Goal: Task Accomplishment & Management: Manage account settings

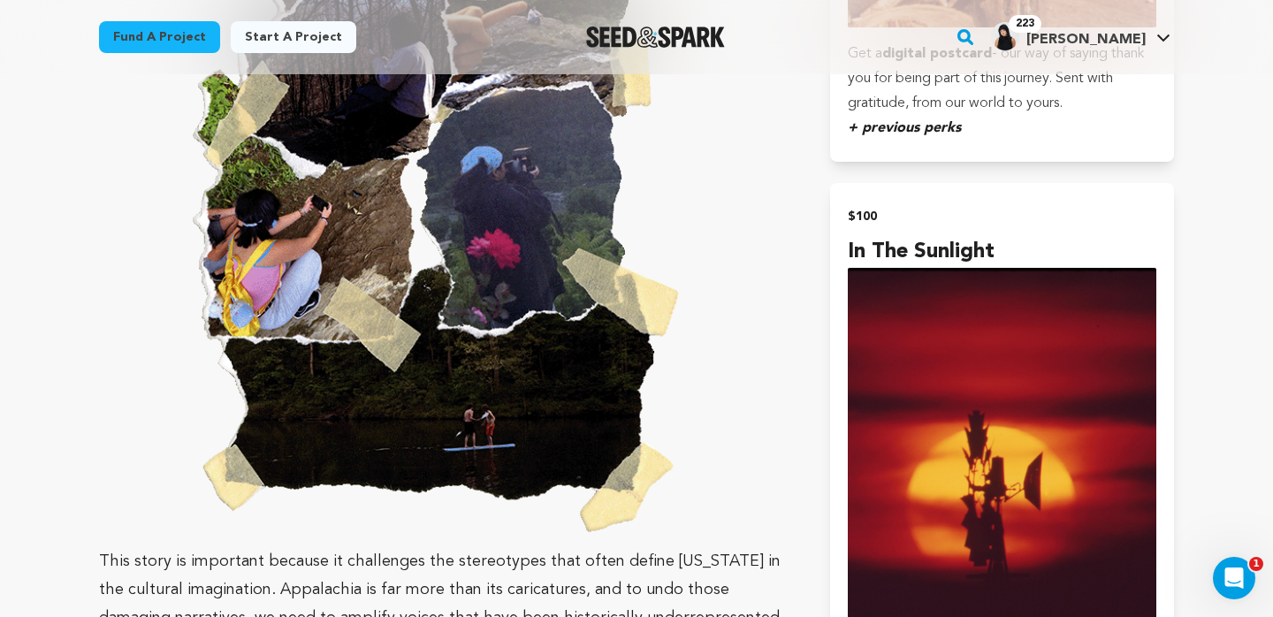
scroll to position [3101, 0]
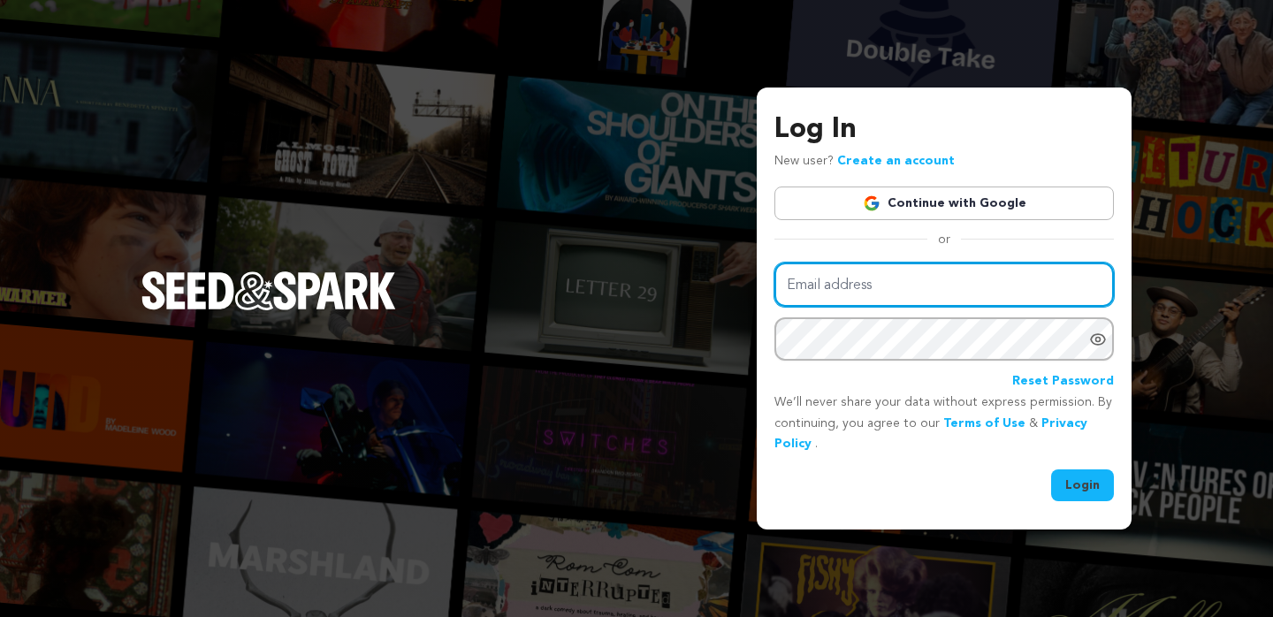
click at [934, 299] on input "Email address" at bounding box center [943, 284] width 339 height 45
type input "jsobrino@sva.edu"
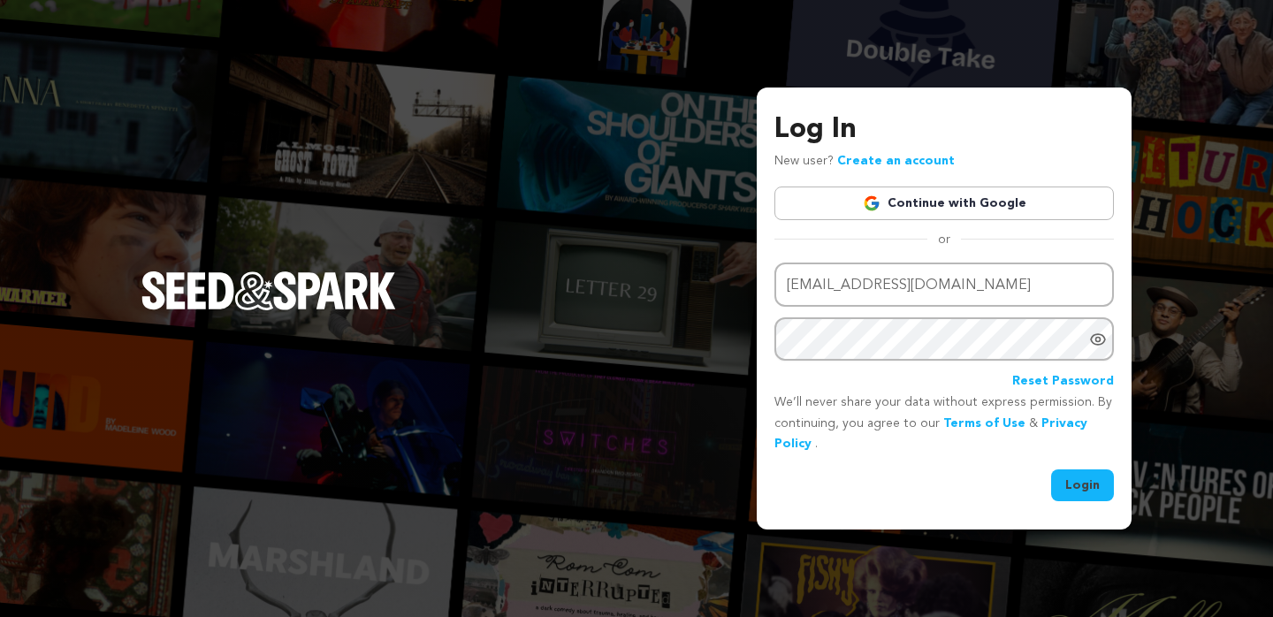
click at [1069, 478] on button "Login" at bounding box center [1082, 485] width 63 height 32
